Goal: Task Accomplishment & Management: Use online tool/utility

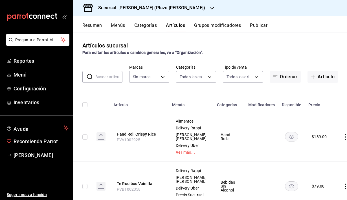
type input "57bc3828-eba7-42ee-92b3-7f68162dac1e,eb52140c-3ffe-46a6-ae37-6d110e987728,8d04a…"
type input "abc0a998-24f3-49b9-87eb-b6f27766d4d5"
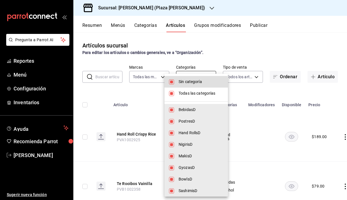
click at [196, 79] on body "Pregunta a Parrot AI Reportes Menú Configuración Inventarios Ayuda Recomienda P…" at bounding box center [173, 100] width 347 height 200
click at [185, 82] on span "Sin categoría" at bounding box center [200, 82] width 45 height 6
checkbox input "false"
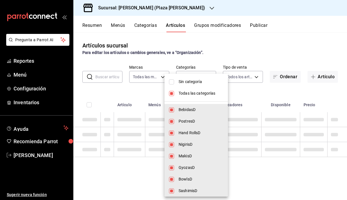
click at [186, 94] on span "Todas las categorías" at bounding box center [200, 93] width 45 height 6
checkbox input "false"
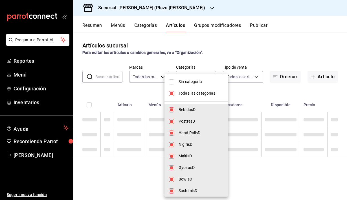
checkbox input "false"
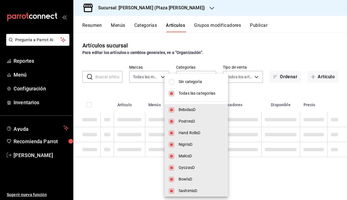
checkbox input "false"
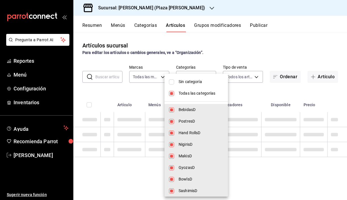
checkbox input "false"
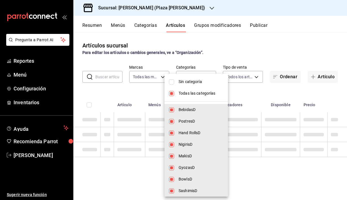
checkbox input "false"
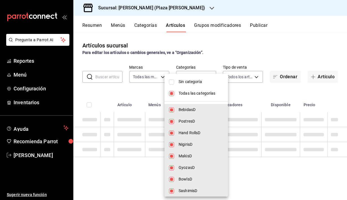
checkbox input "false"
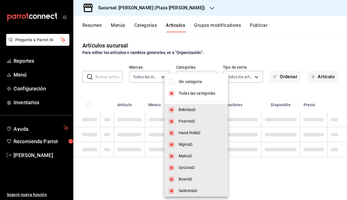
checkbox input "false"
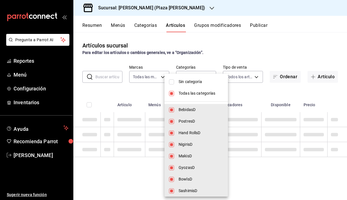
checkbox input "false"
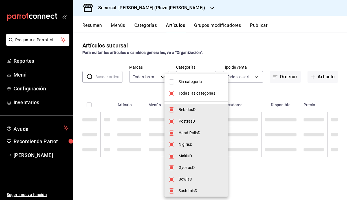
checkbox input "false"
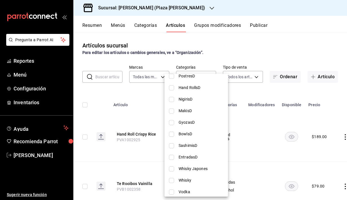
scroll to position [45, 0]
click at [190, 114] on li "MakisD" at bounding box center [195, 111] width 63 height 12
type input "1db2082b-5f32-41c9-adc8-b57bafacaee0"
checkbox input "true"
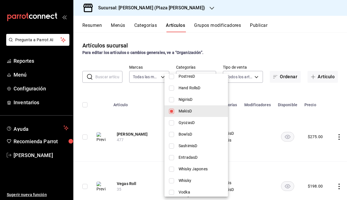
click at [128, 149] on div at bounding box center [173, 100] width 347 height 200
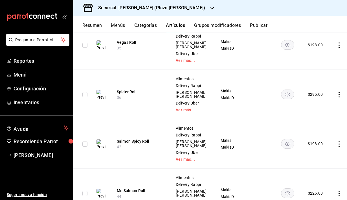
scroll to position [0, 0]
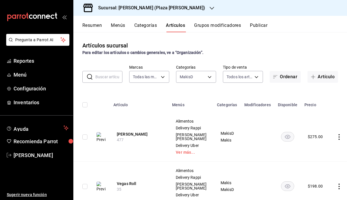
click at [120, 26] on button "Menús" at bounding box center [118, 28] width 14 height 10
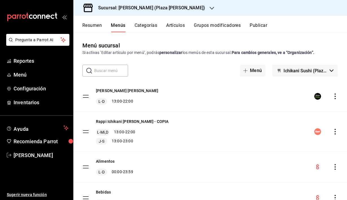
click at [258, 28] on button "Publicar" at bounding box center [257, 28] width 17 height 10
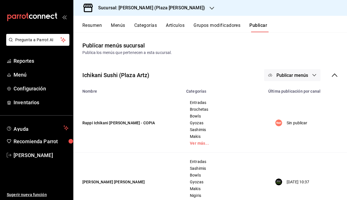
click at [315, 76] on icon "button" at bounding box center [314, 75] width 5 height 5
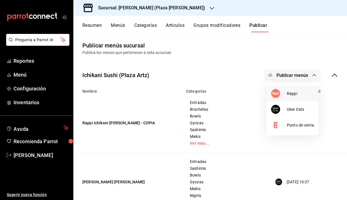
click at [302, 92] on span "Rappi" at bounding box center [300, 93] width 27 height 6
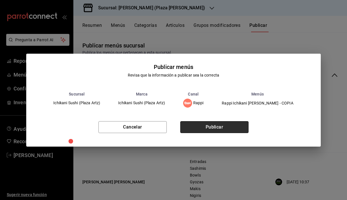
click at [220, 127] on button "Publicar" at bounding box center [214, 127] width 68 height 12
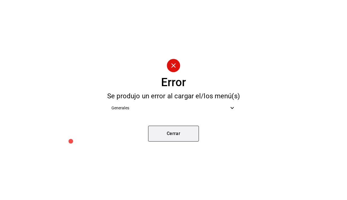
click at [185, 134] on button "Cerrar" at bounding box center [173, 133] width 51 height 16
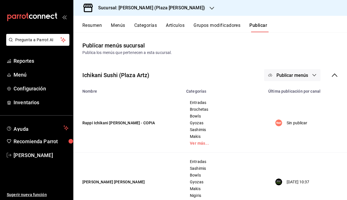
click at [291, 79] on button "Publicar menús" at bounding box center [292, 75] width 56 height 12
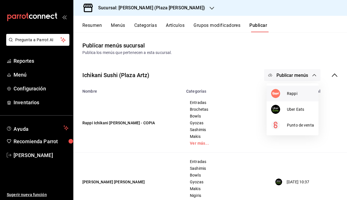
click at [292, 89] on li "Rappi" at bounding box center [292, 93] width 52 height 16
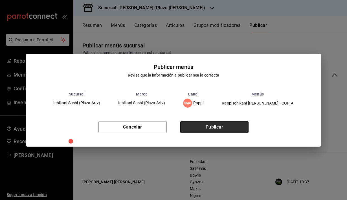
click at [225, 123] on button "Publicar" at bounding box center [214, 127] width 68 height 12
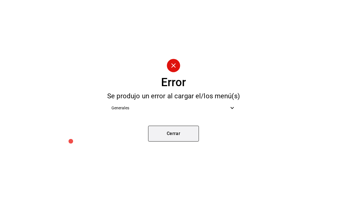
click at [185, 129] on button "Cerrar" at bounding box center [173, 133] width 51 height 16
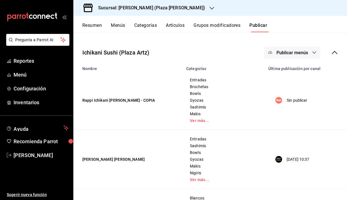
scroll to position [23, 0]
click at [315, 54] on icon "button" at bounding box center [314, 52] width 5 height 5
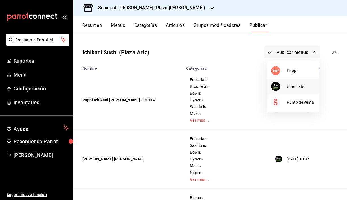
click at [300, 83] on li "Uber Eats" at bounding box center [292, 86] width 52 height 16
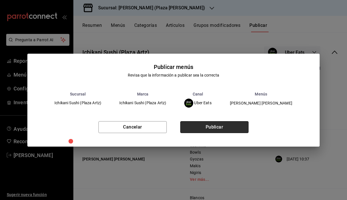
click at [234, 127] on button "Publicar" at bounding box center [214, 127] width 68 height 12
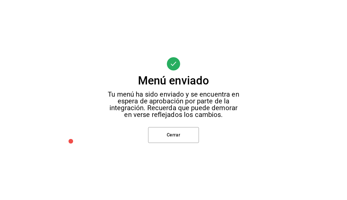
scroll to position [19, 0]
click at [189, 136] on button "Cerrar" at bounding box center [173, 135] width 51 height 16
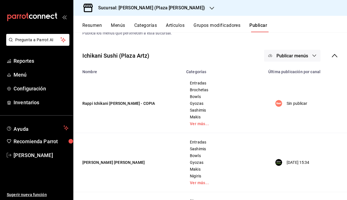
scroll to position [0, 0]
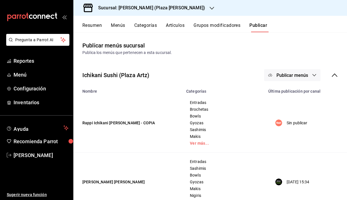
click at [179, 25] on button "Artículos" at bounding box center [175, 28] width 19 height 10
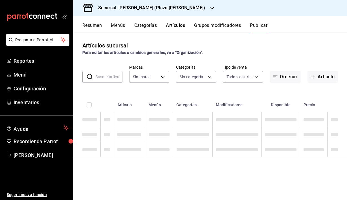
type input "abc0a998-24f3-49b9-87eb-b6f27766d4d5"
type input "57bc3828-eba7-42ee-92b3-7f68162dac1e,eb52140c-3ffe-46a6-ae37-6d110e987728,8d04a…"
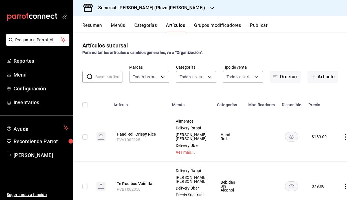
click at [120, 28] on button "Menús" at bounding box center [118, 28] width 14 height 10
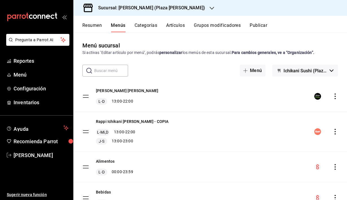
click at [335, 97] on icon "actions" at bounding box center [335, 96] width 6 height 6
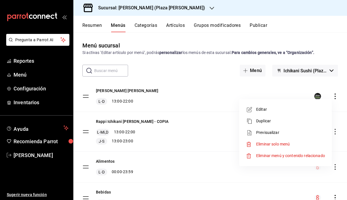
click at [273, 131] on span "Previsualizar" at bounding box center [290, 132] width 69 height 6
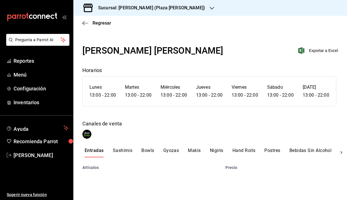
click at [194, 149] on button "Makis" at bounding box center [194, 152] width 13 height 10
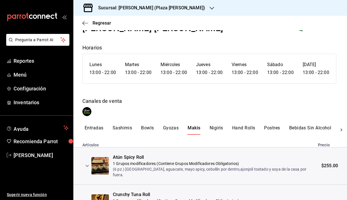
scroll to position [25, 0]
